Goal: Information Seeking & Learning: Learn about a topic

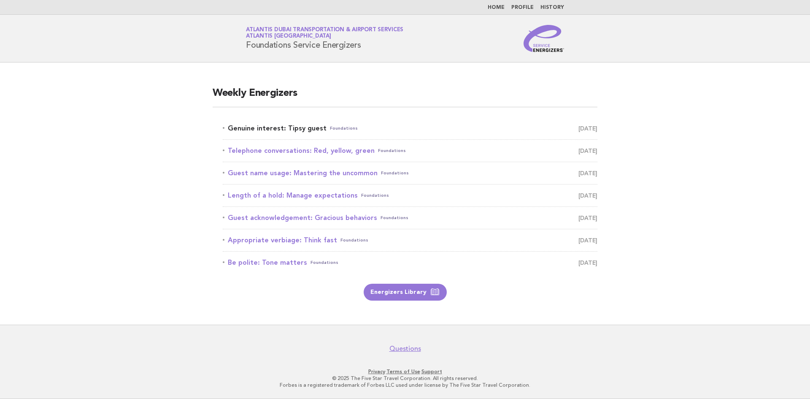
click at [307, 134] on link "Genuine interest: Tipsy guest Foundations September 14" at bounding box center [410, 128] width 375 height 12
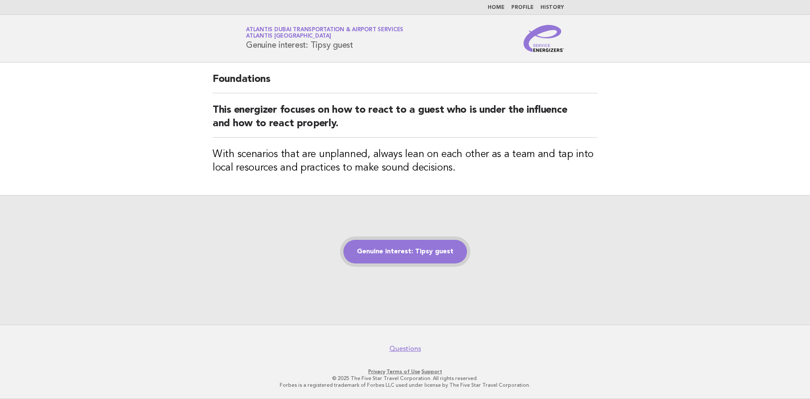
click at [458, 258] on link "Genuine interest: Tipsy guest" at bounding box center [406, 252] width 124 height 24
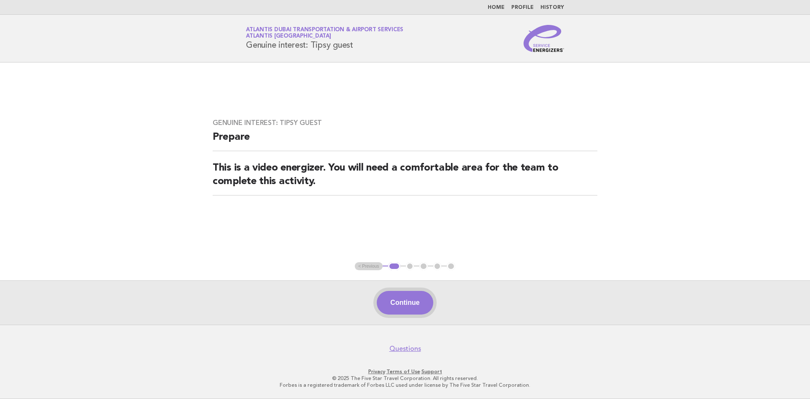
click at [406, 301] on button "Continue" at bounding box center [405, 303] width 56 height 24
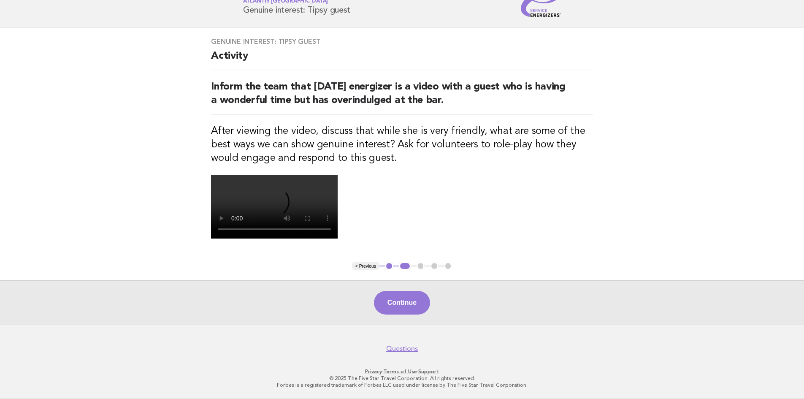
scroll to position [84, 0]
click at [338, 238] on video at bounding box center [274, 206] width 127 height 63
click at [418, 314] on button "Continue" at bounding box center [402, 303] width 56 height 24
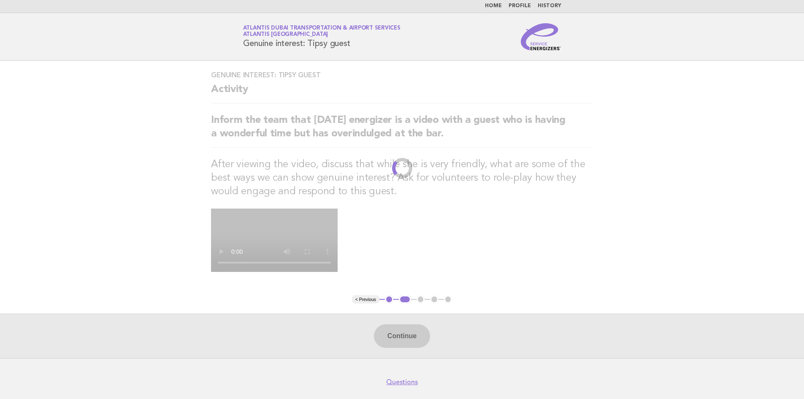
scroll to position [0, 0]
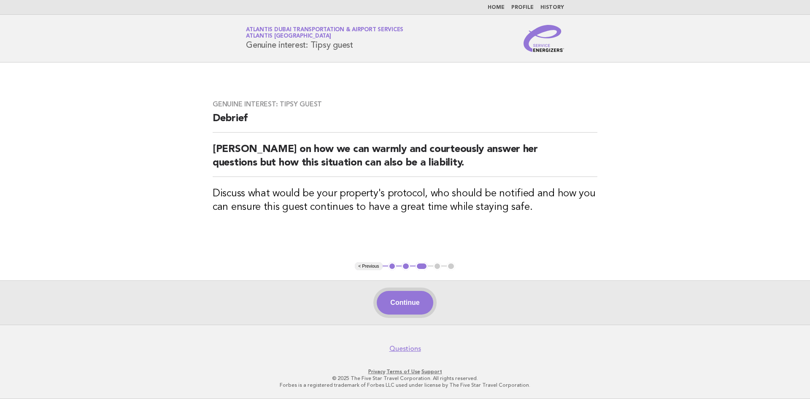
click at [424, 302] on button "Continue" at bounding box center [405, 303] width 56 height 24
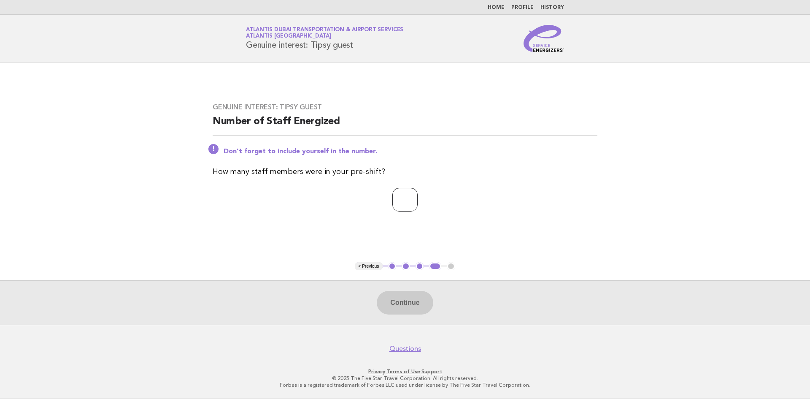
click at [409, 195] on input "number" at bounding box center [405, 200] width 25 height 24
type input "*"
click at [395, 296] on button "Continue" at bounding box center [405, 303] width 56 height 24
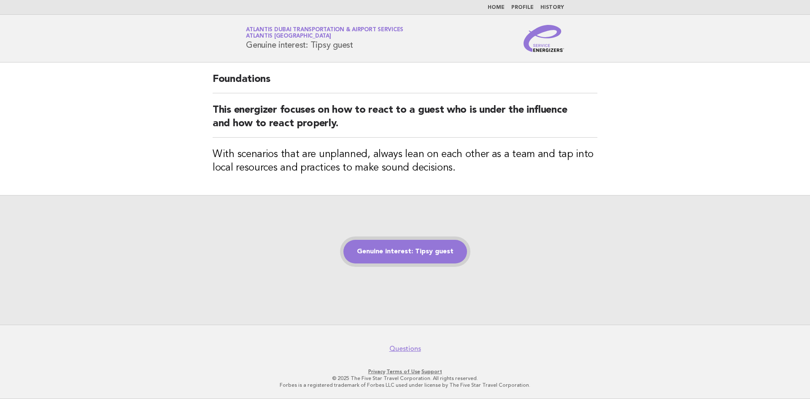
click at [416, 254] on link "Genuine interest: Tipsy guest" at bounding box center [406, 252] width 124 height 24
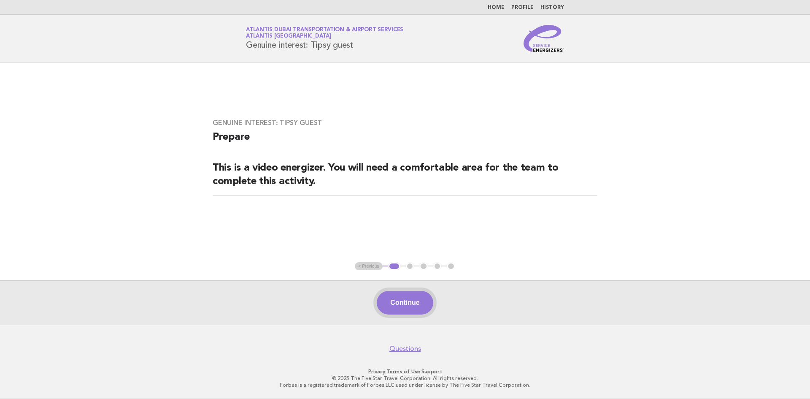
click at [424, 297] on button "Continue" at bounding box center [405, 303] width 56 height 24
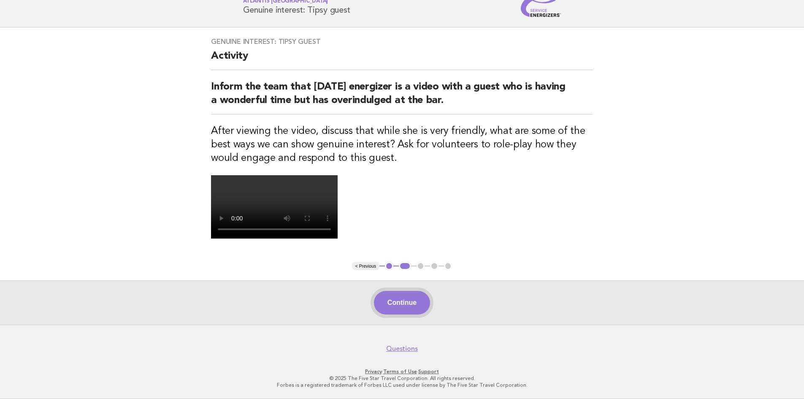
click at [404, 306] on button "Continue" at bounding box center [402, 303] width 56 height 24
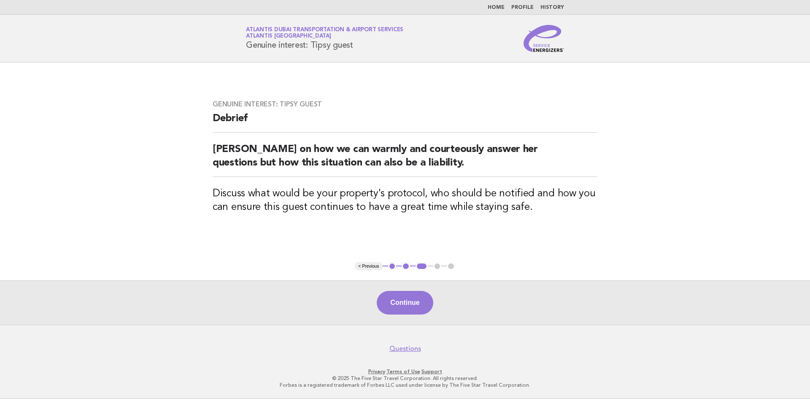
click at [575, 299] on div "Continue" at bounding box center [405, 302] width 810 height 44
click at [397, 296] on button "Continue" at bounding box center [405, 303] width 56 height 24
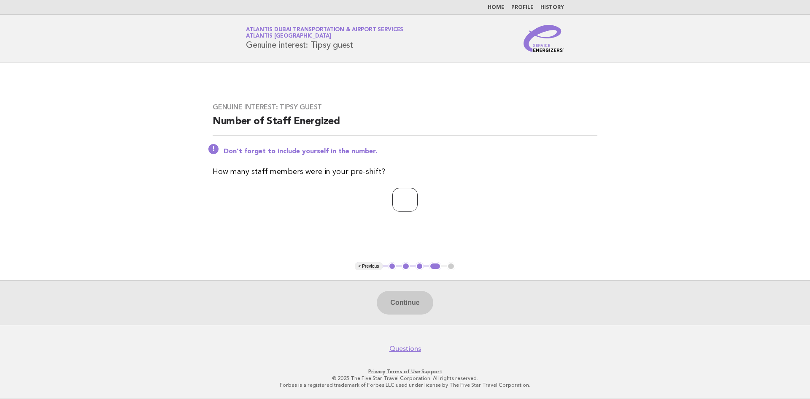
click at [418, 194] on input "number" at bounding box center [405, 200] width 25 height 24
type input "*"
click at [410, 305] on button "Continue" at bounding box center [405, 303] width 56 height 24
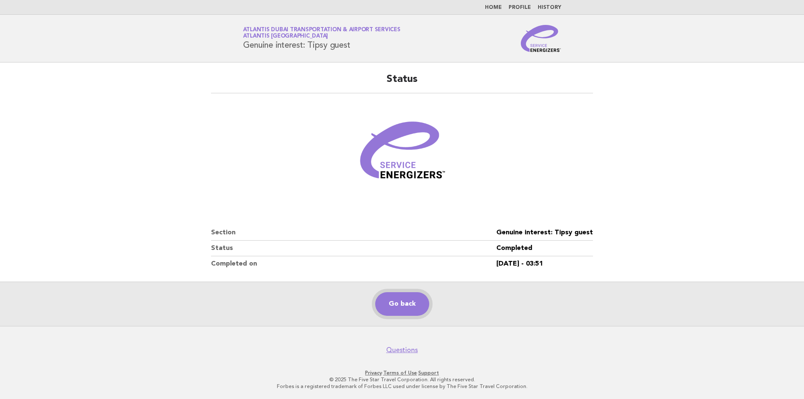
click at [406, 305] on link "Go back" at bounding box center [402, 304] width 54 height 24
